Goal: Transaction & Acquisition: Purchase product/service

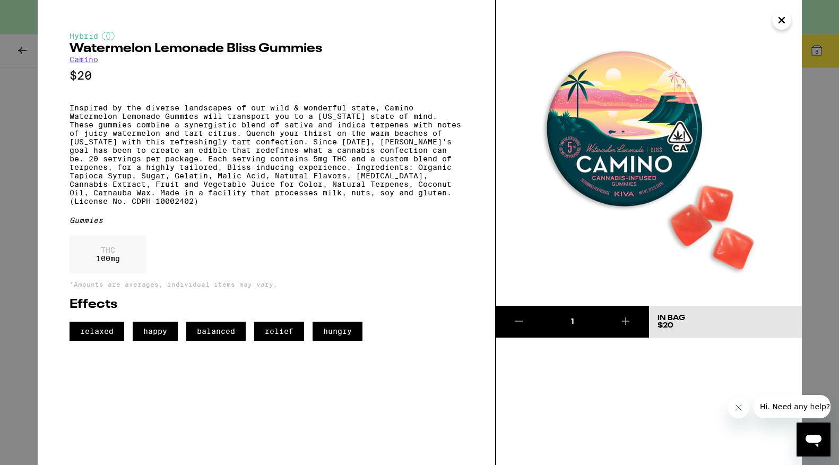
click at [781, 19] on icon "Close" at bounding box center [781, 20] width 5 height 5
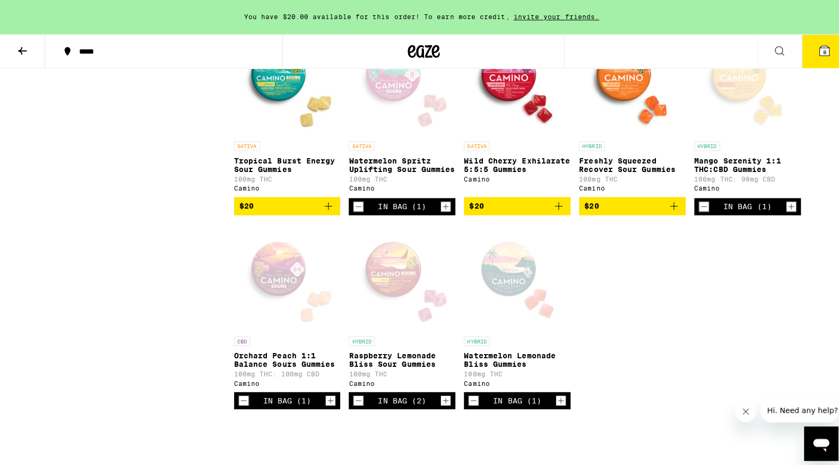
scroll to position [526, 0]
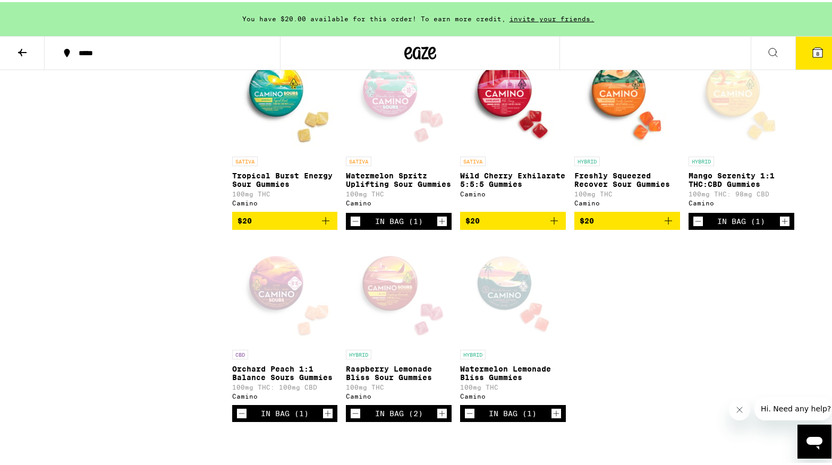
click at [812, 52] on icon at bounding box center [817, 51] width 10 height 10
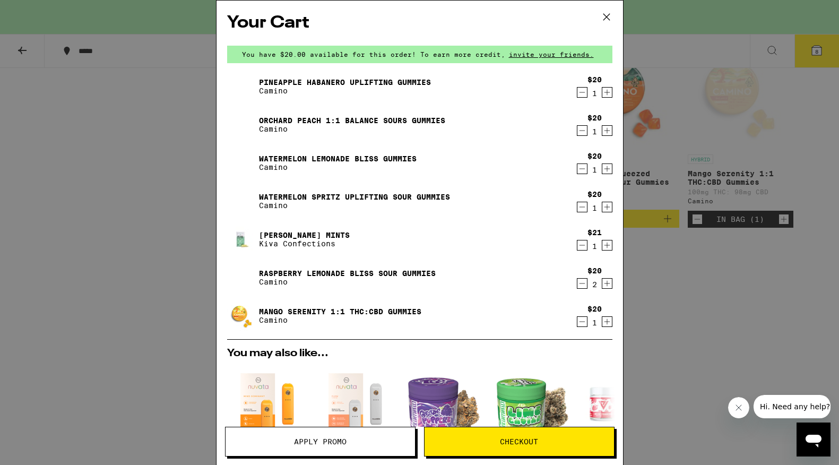
click at [578, 324] on icon "Decrement" at bounding box center [583, 321] width 10 height 13
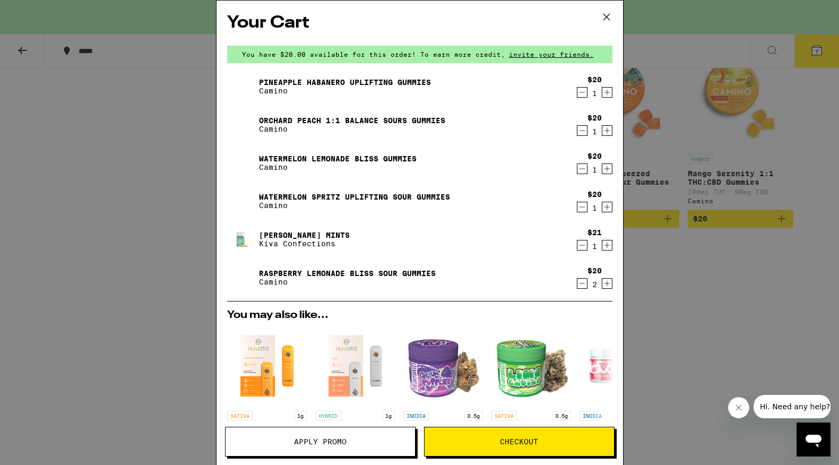
click at [578, 243] on icon "Decrement" at bounding box center [583, 245] width 10 height 13
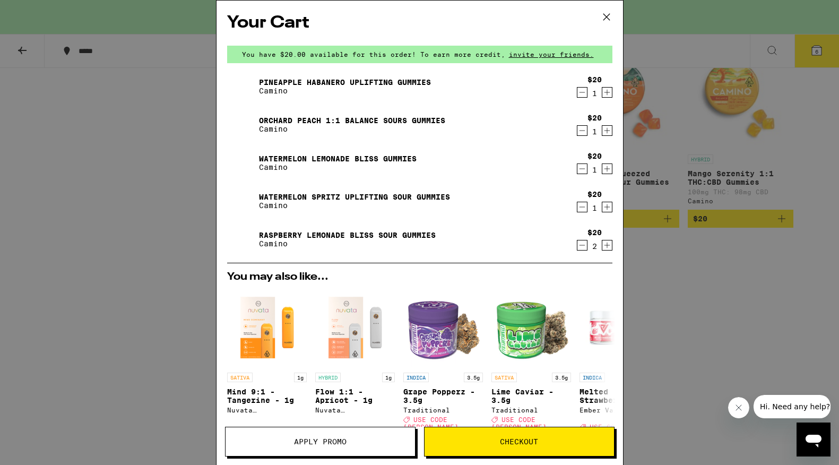
click at [578, 244] on icon "Decrement" at bounding box center [583, 245] width 10 height 13
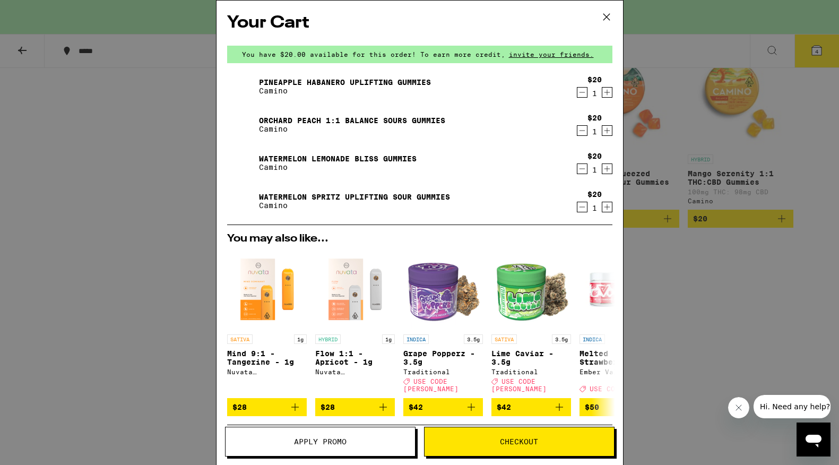
click at [602, 18] on icon at bounding box center [607, 17] width 16 height 16
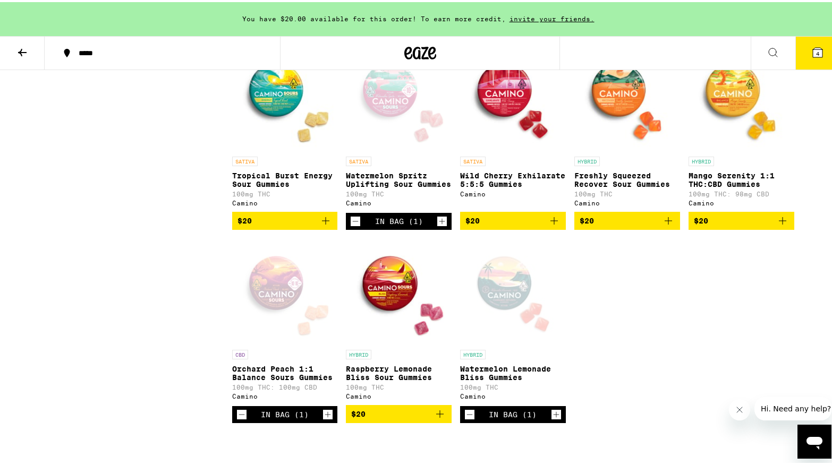
scroll to position [531, 0]
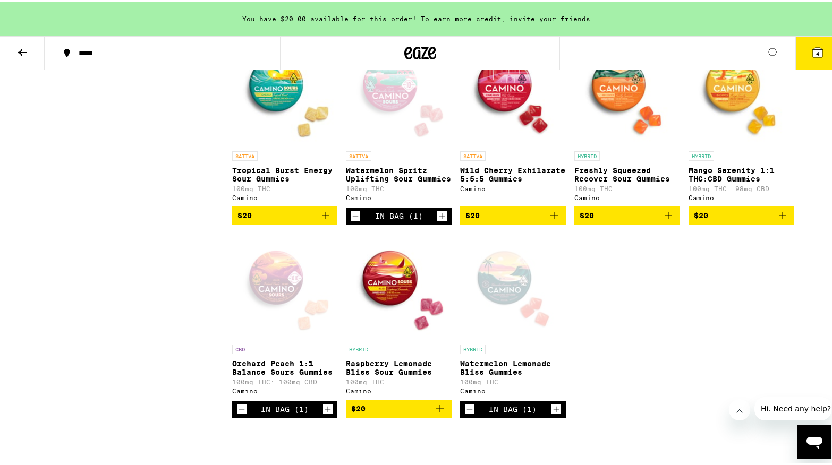
click at [323, 414] on icon "Increment" at bounding box center [328, 407] width 10 height 13
click at [437, 413] on icon "Add to bag" at bounding box center [439, 406] width 13 height 13
